Goal: Task Accomplishment & Management: Manage account settings

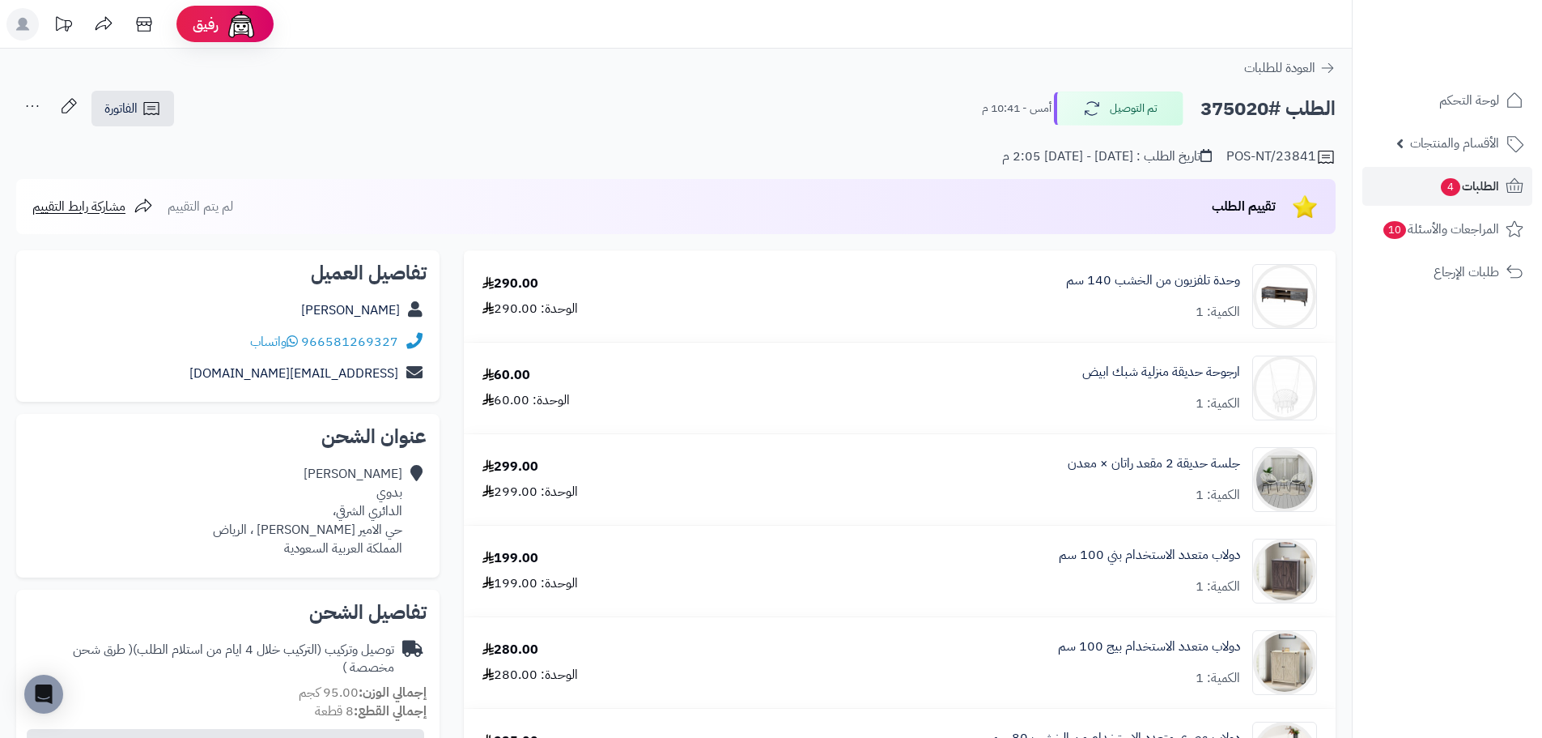
click at [1207, 108] on h2 "الطلب #375020" at bounding box center [1268, 108] width 135 height 33
copy h2 "375020"
click at [143, 17] on icon at bounding box center [144, 24] width 32 height 32
click at [1487, 190] on span "الطلبات 4" at bounding box center [1470, 186] width 60 height 23
